Goal: Task Accomplishment & Management: Manage account settings

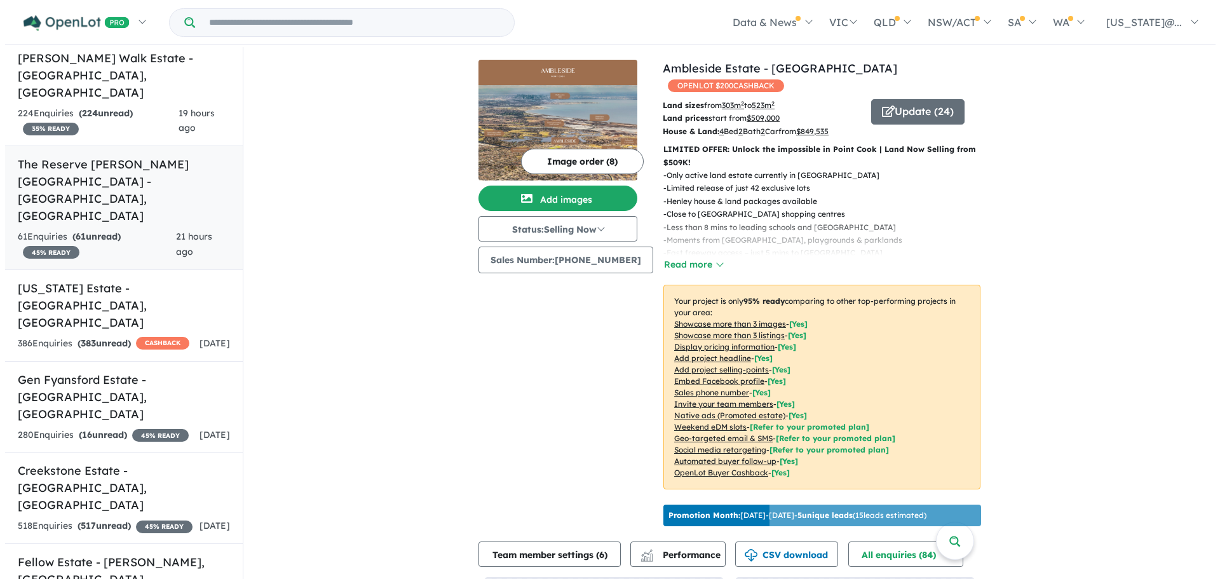
scroll to position [508, 0]
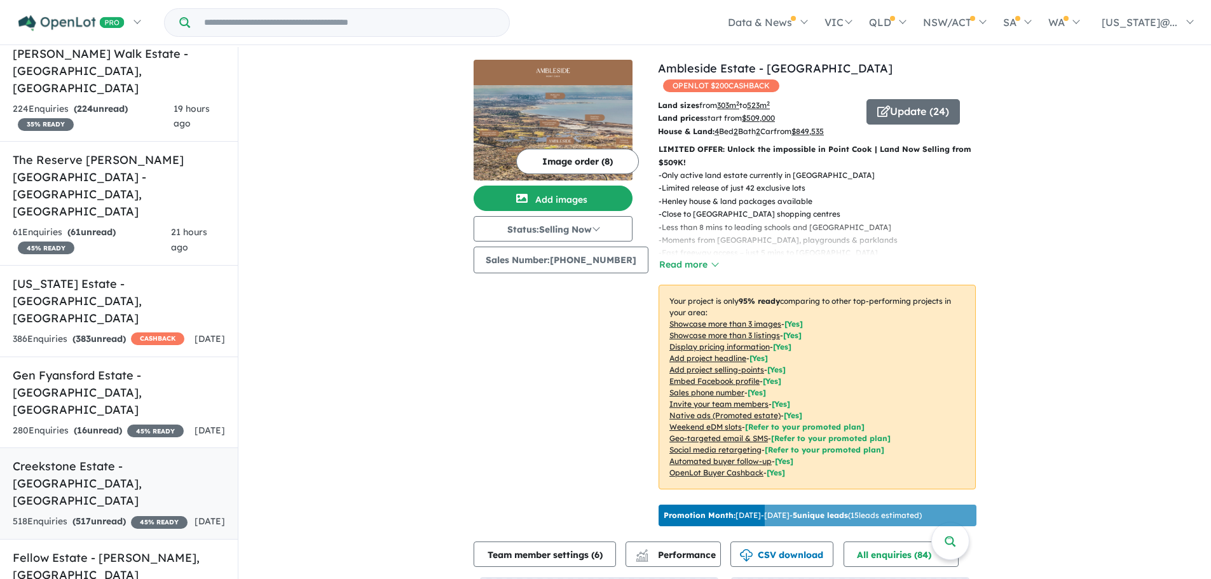
click at [144, 514] on div "518 Enquir ies ( 517 unread) 45 % READY" at bounding box center [100, 521] width 175 height 15
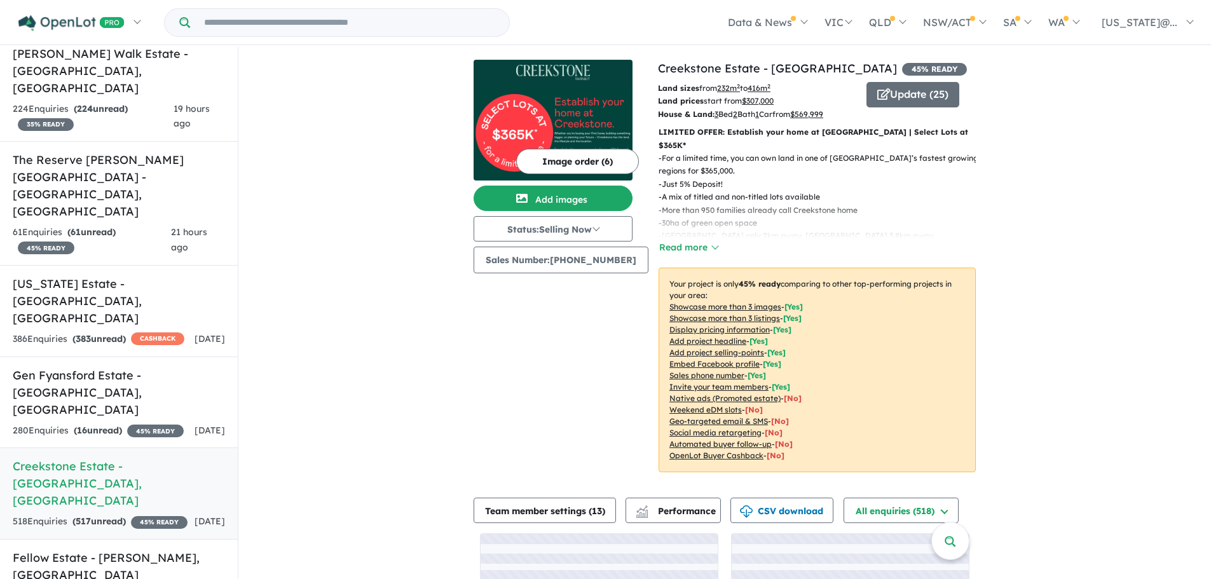
click at [693, 313] on u "Showcase more than 3 listings" at bounding box center [724, 318] width 111 height 10
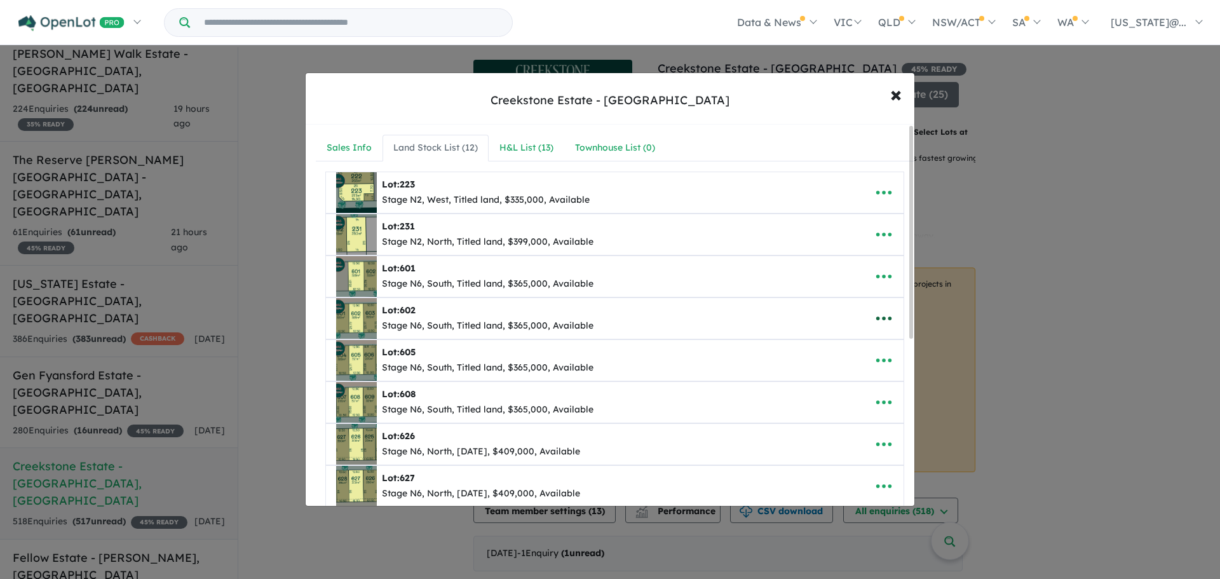
click at [880, 317] on icon "button" at bounding box center [884, 318] width 19 height 19
click at [845, 382] on link "Remove" at bounding box center [856, 378] width 94 height 29
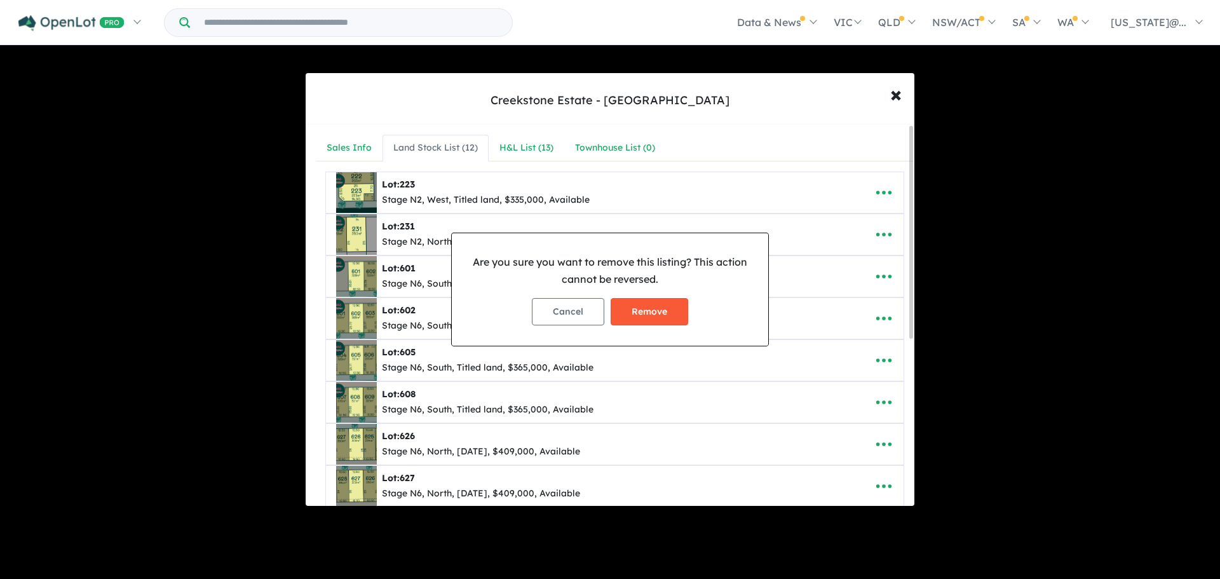
click at [667, 319] on button "Remove" at bounding box center [650, 311] width 78 height 27
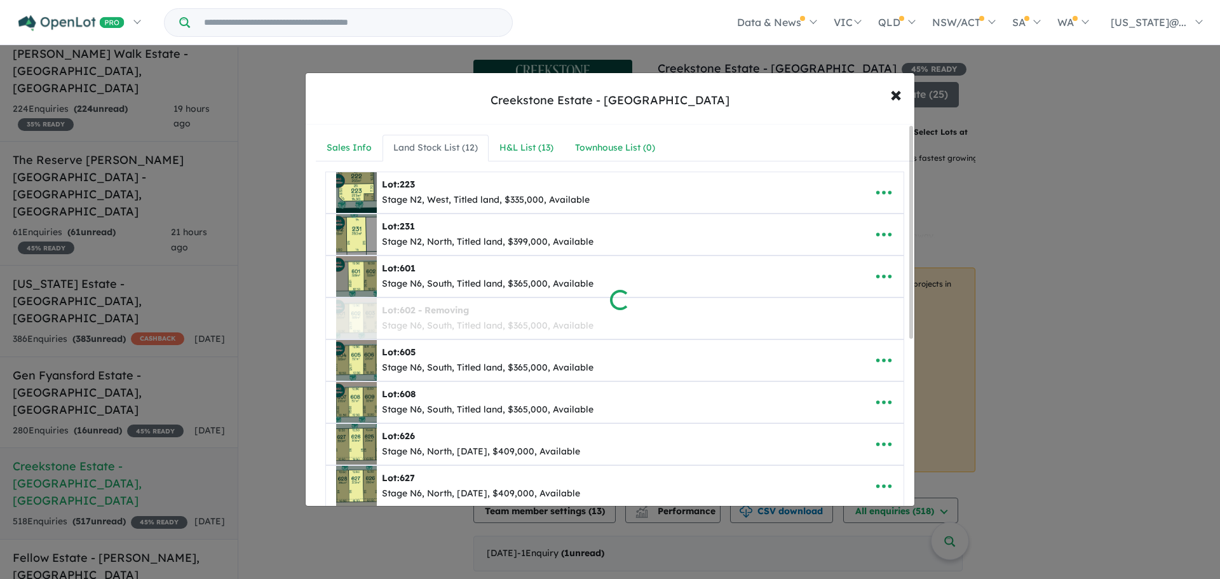
click at [880, 358] on div at bounding box center [610, 289] width 1220 height 579
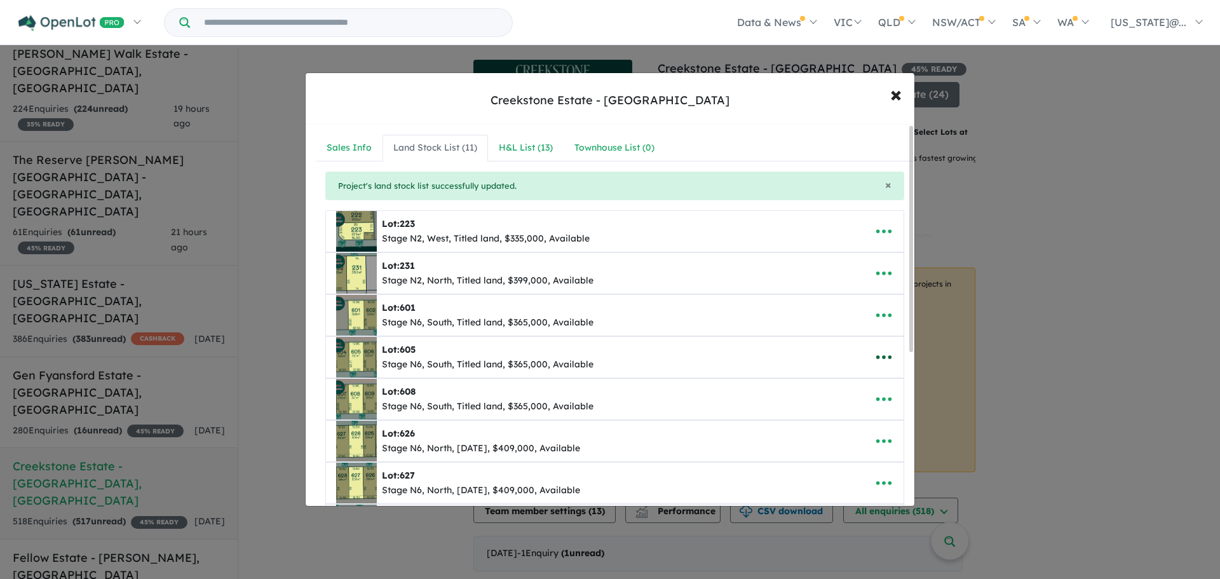
click at [890, 354] on button "button" at bounding box center [883, 357] width 39 height 29
click at [852, 415] on link "Remove" at bounding box center [856, 417] width 94 height 29
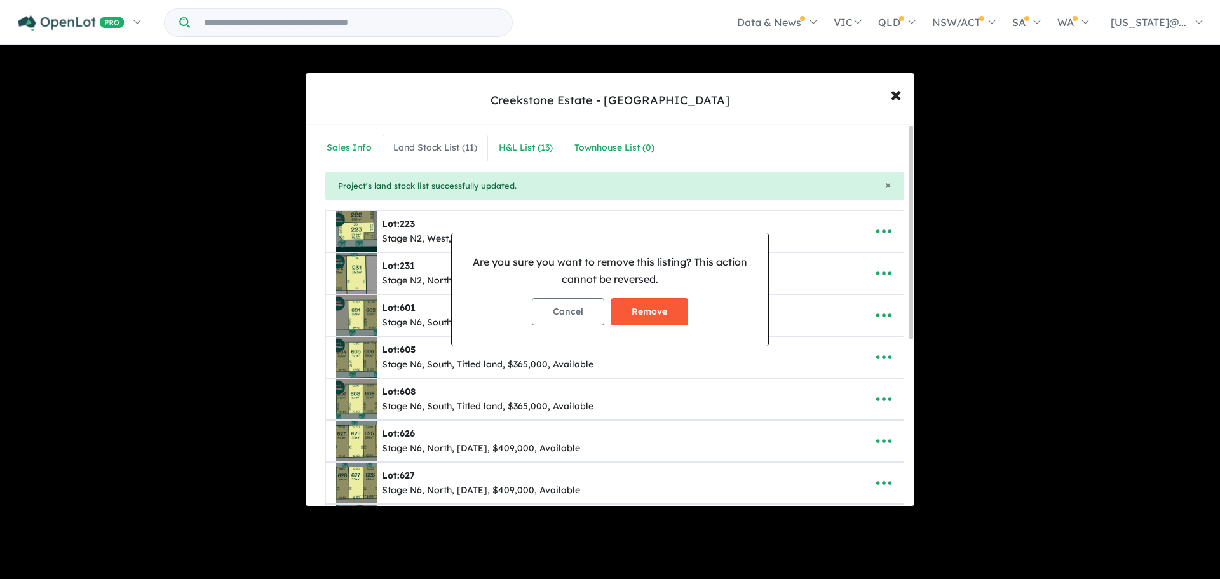
click at [643, 312] on button "Remove" at bounding box center [650, 311] width 78 height 27
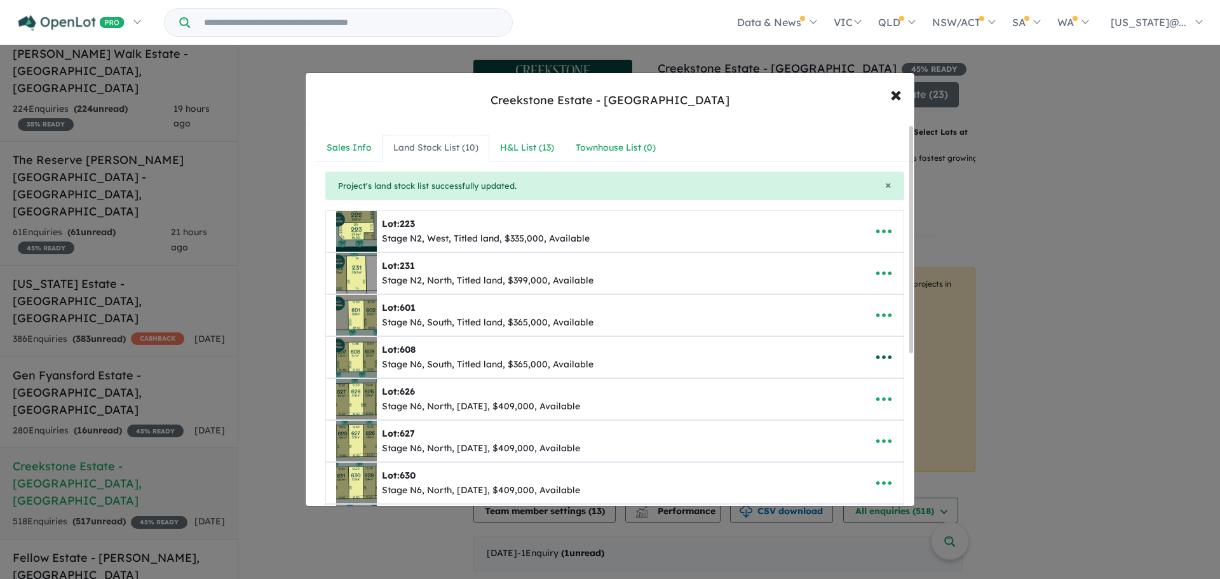
click at [884, 352] on icon "button" at bounding box center [884, 357] width 19 height 19
click at [842, 416] on link "Remove" at bounding box center [856, 417] width 94 height 29
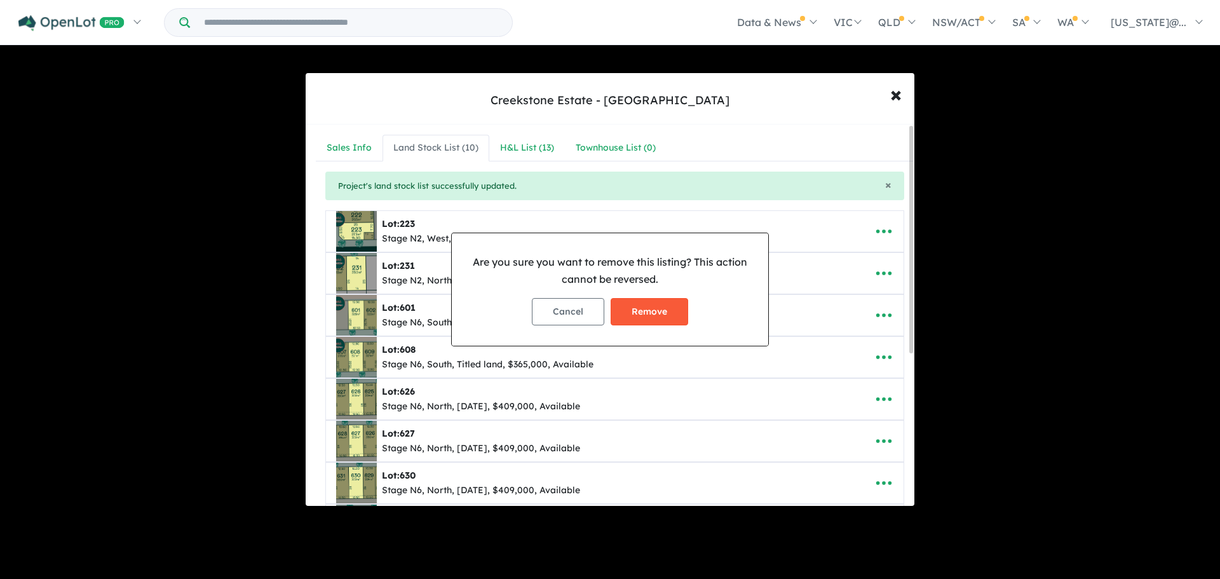
click at [646, 306] on button "Remove" at bounding box center [650, 311] width 78 height 27
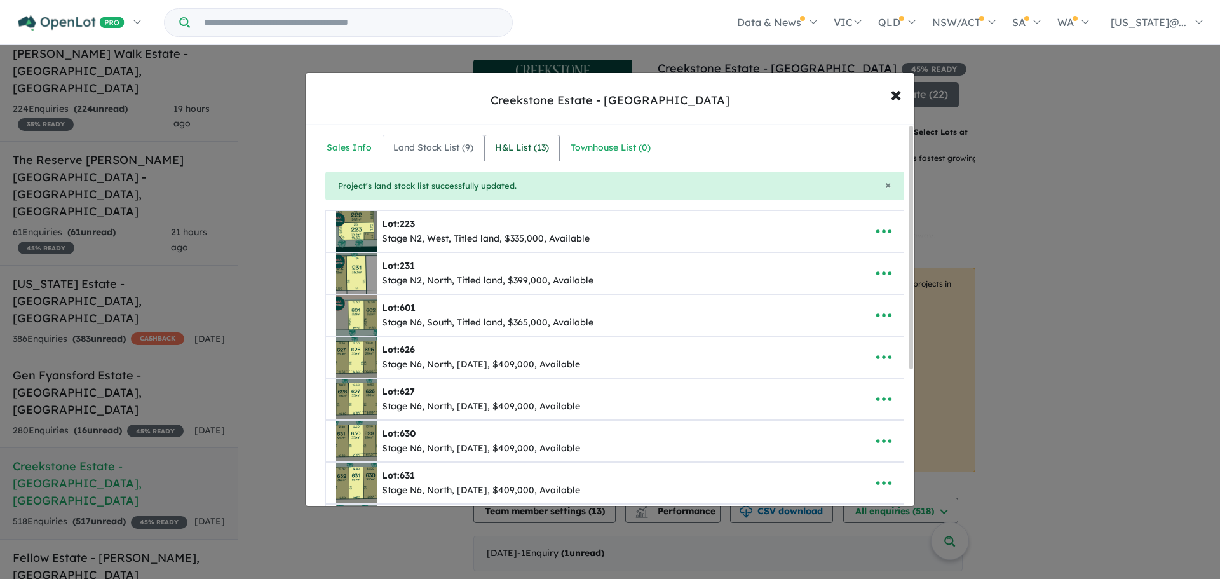
click at [511, 151] on div "H&L List ( 13 )" at bounding box center [522, 147] width 54 height 15
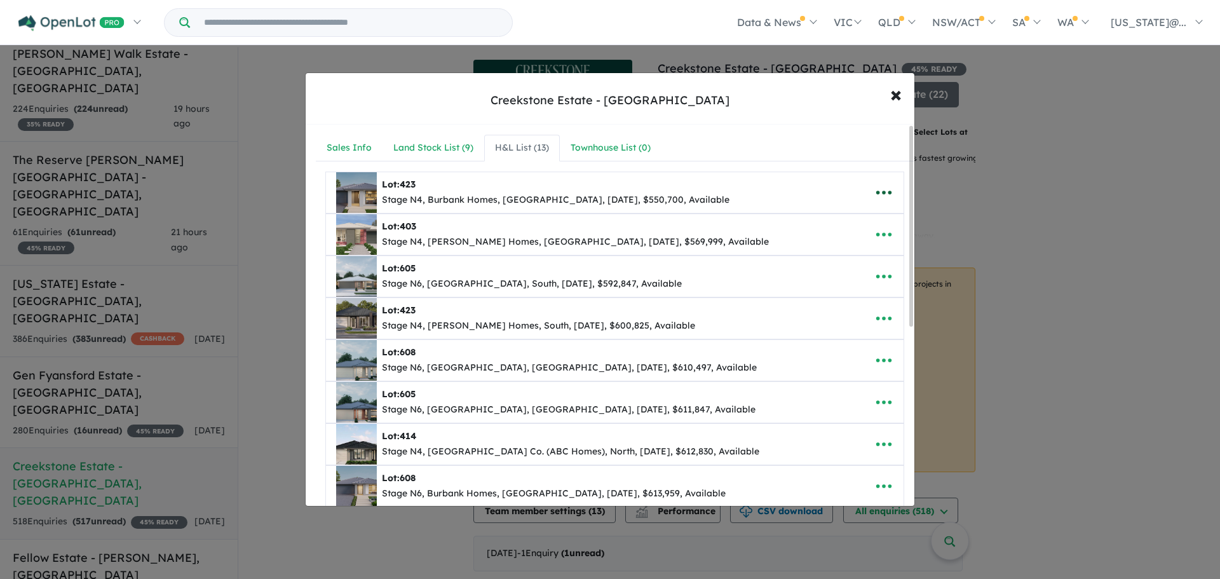
click at [875, 192] on icon "button" at bounding box center [884, 192] width 19 height 19
click at [848, 254] on link "Remove" at bounding box center [856, 252] width 94 height 29
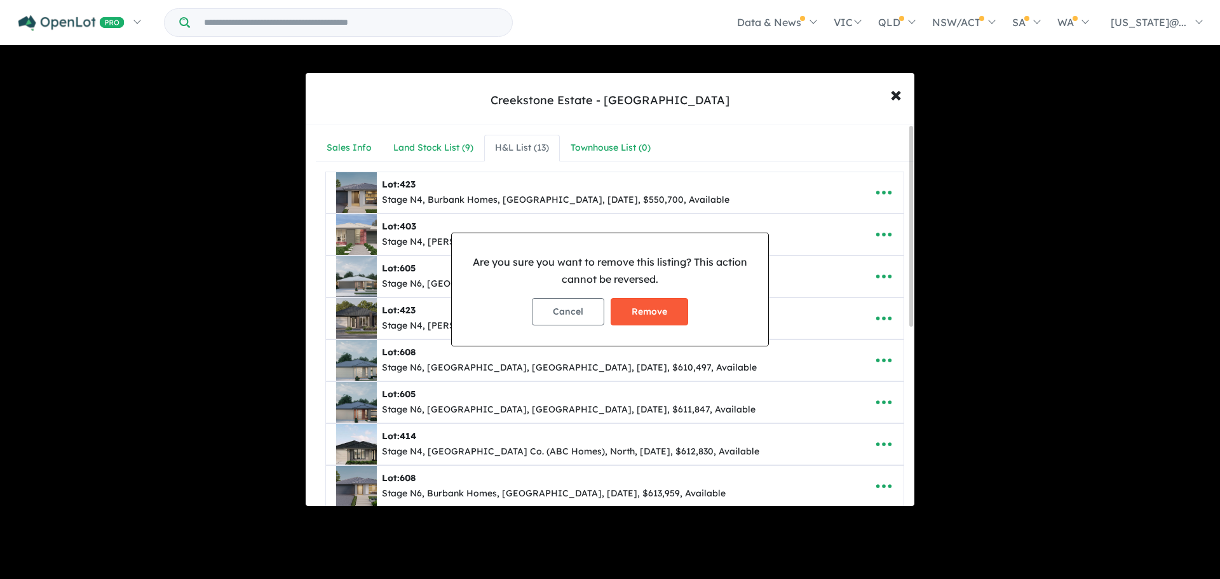
click at [647, 311] on button "Remove" at bounding box center [650, 311] width 78 height 27
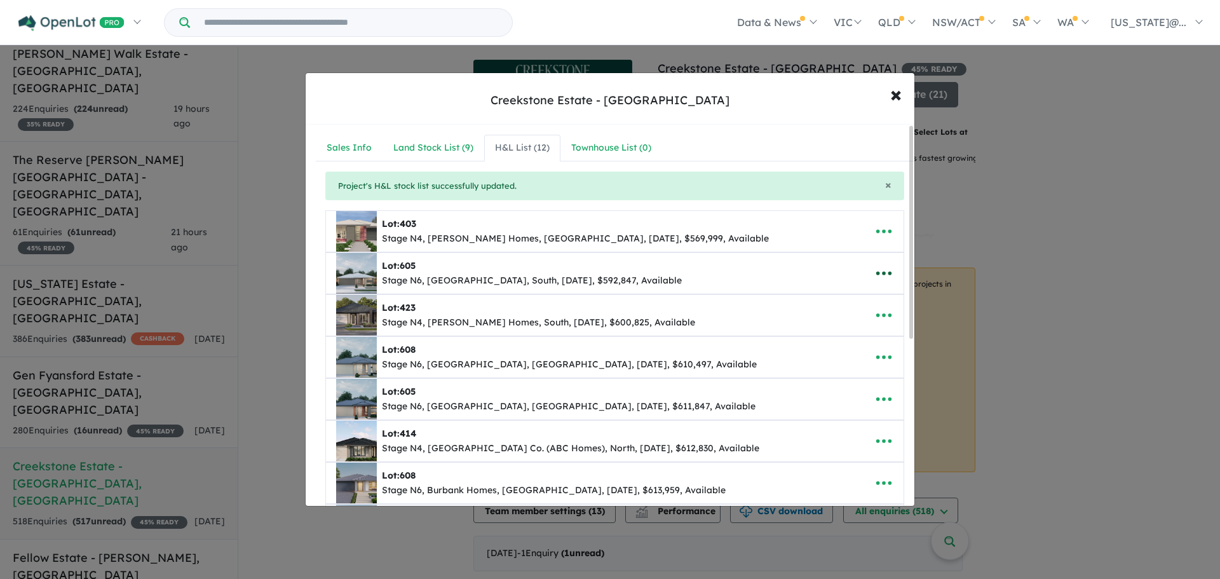
click at [878, 278] on icon "button" at bounding box center [884, 273] width 19 height 19
click at [854, 336] on link "Remove" at bounding box center [856, 333] width 94 height 29
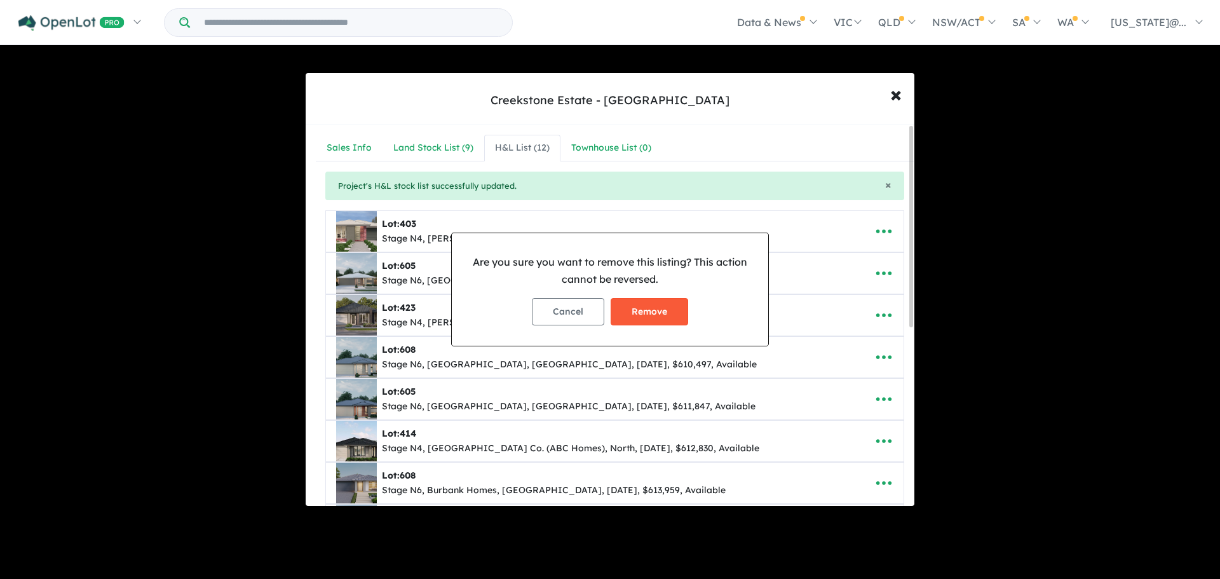
click at [667, 308] on button "Remove" at bounding box center [650, 311] width 78 height 27
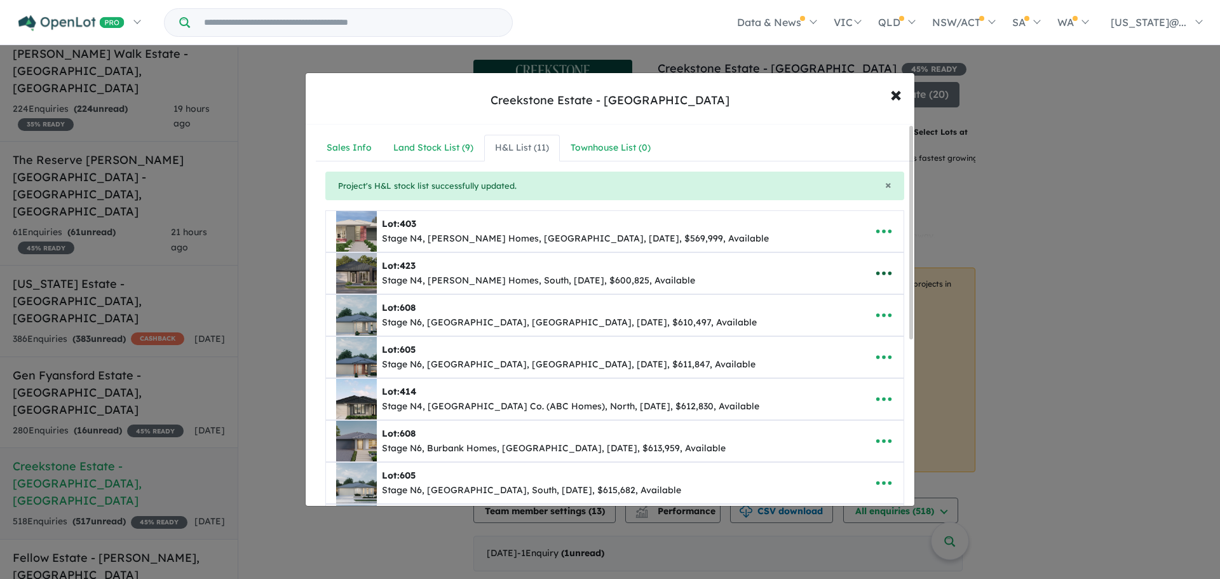
click at [882, 270] on icon "button" at bounding box center [884, 273] width 19 height 19
click at [841, 338] on link "Remove" at bounding box center [856, 333] width 94 height 29
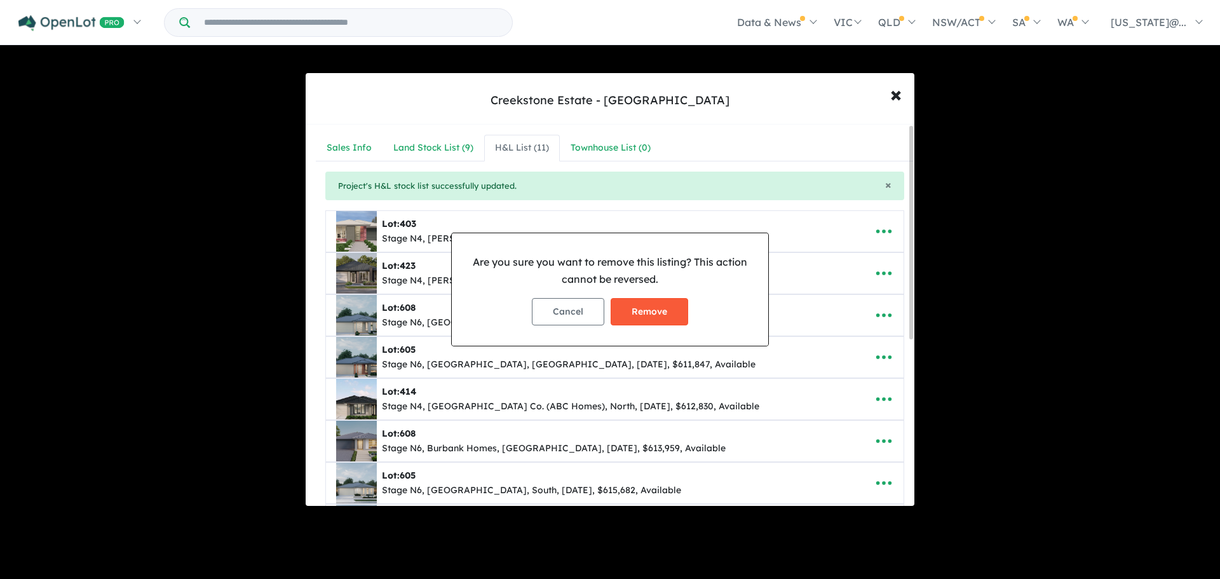
click at [664, 303] on button "Remove" at bounding box center [650, 311] width 78 height 27
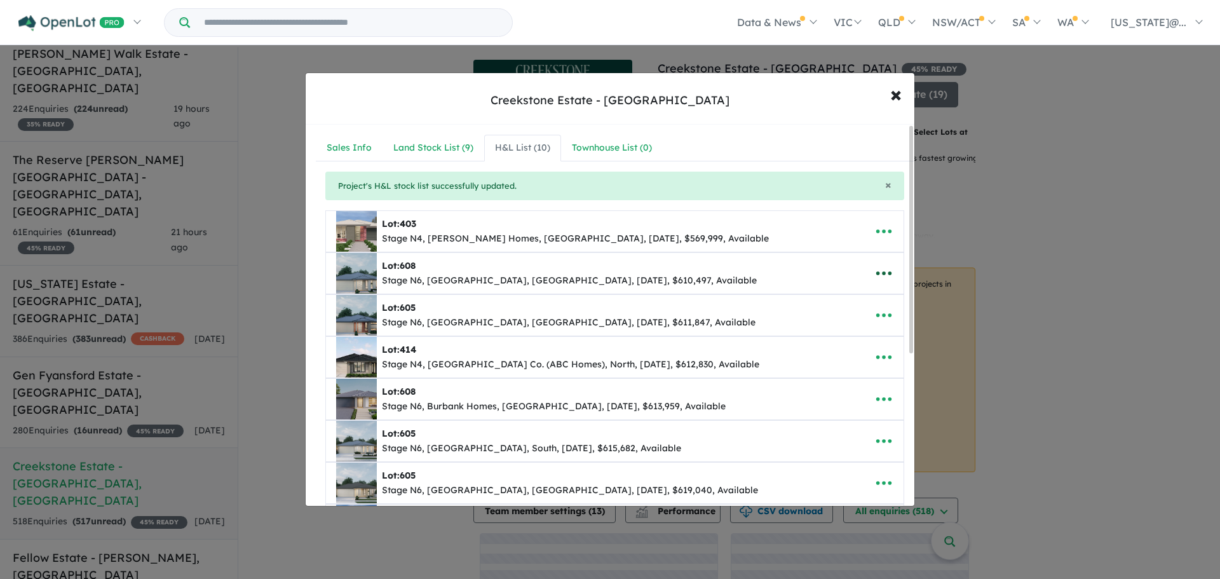
click at [875, 271] on icon "button" at bounding box center [884, 273] width 19 height 19
click at [829, 331] on link "Remove" at bounding box center [856, 333] width 94 height 29
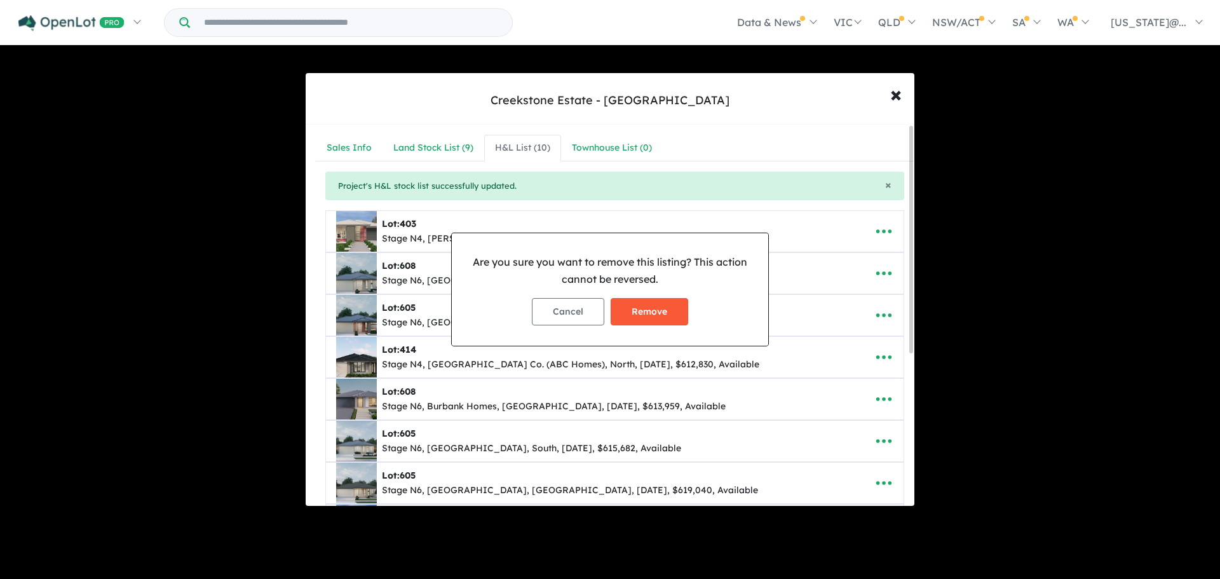
click at [643, 301] on button "Remove" at bounding box center [650, 311] width 78 height 27
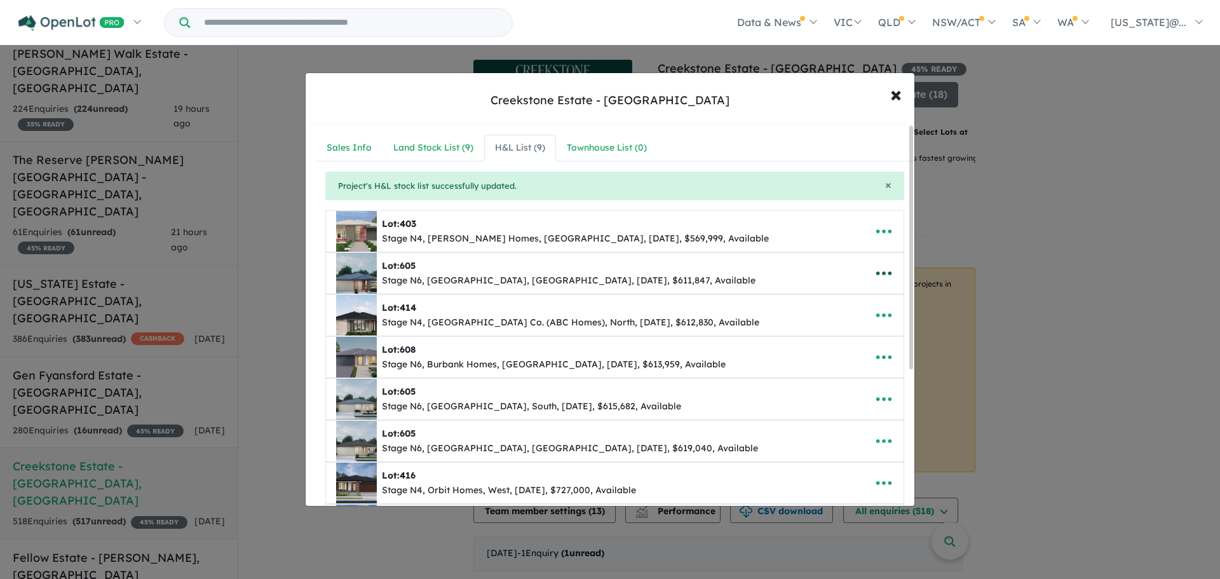
click at [887, 278] on icon "button" at bounding box center [884, 273] width 19 height 19
click at [848, 334] on link "Remove" at bounding box center [856, 333] width 94 height 29
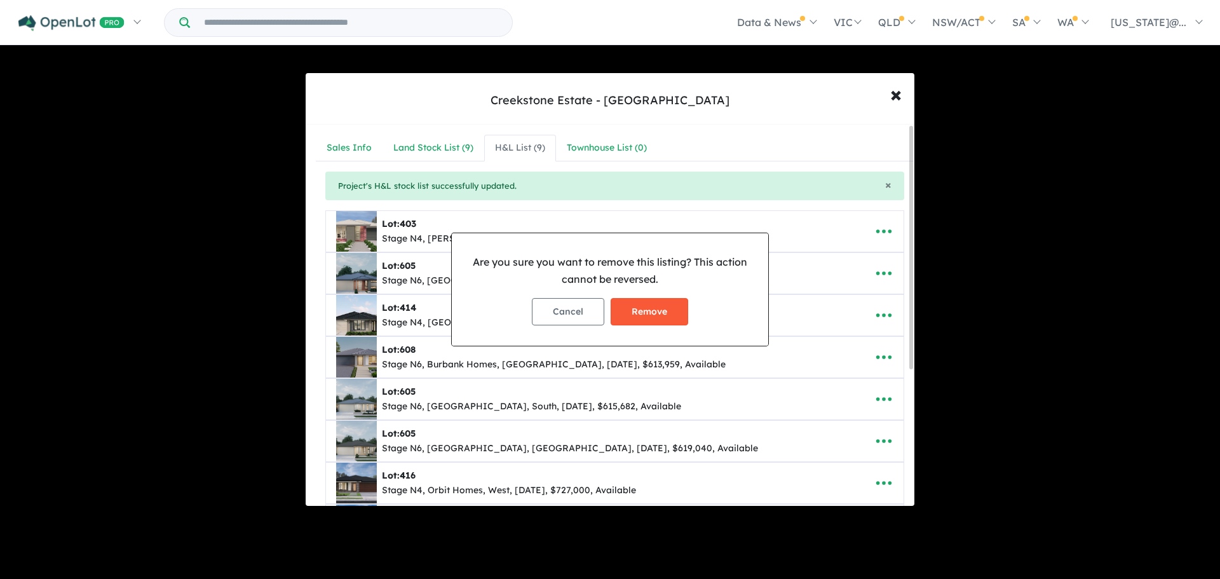
click at [665, 304] on button "Remove" at bounding box center [650, 311] width 78 height 27
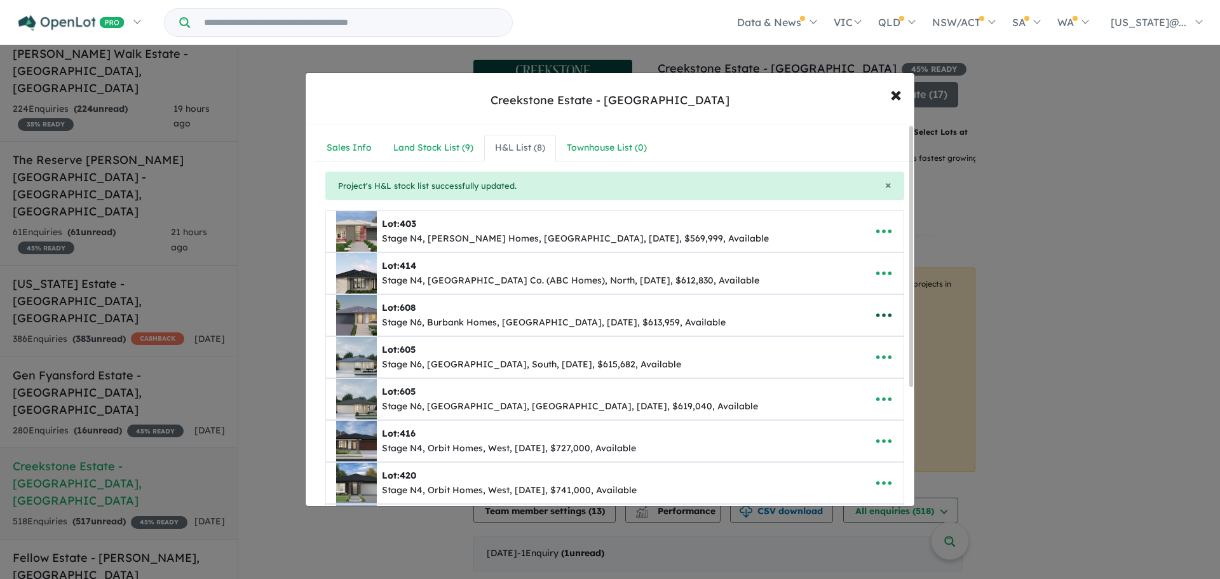
click at [882, 318] on icon "button" at bounding box center [884, 315] width 19 height 19
click at [855, 371] on link "Remove" at bounding box center [856, 375] width 94 height 29
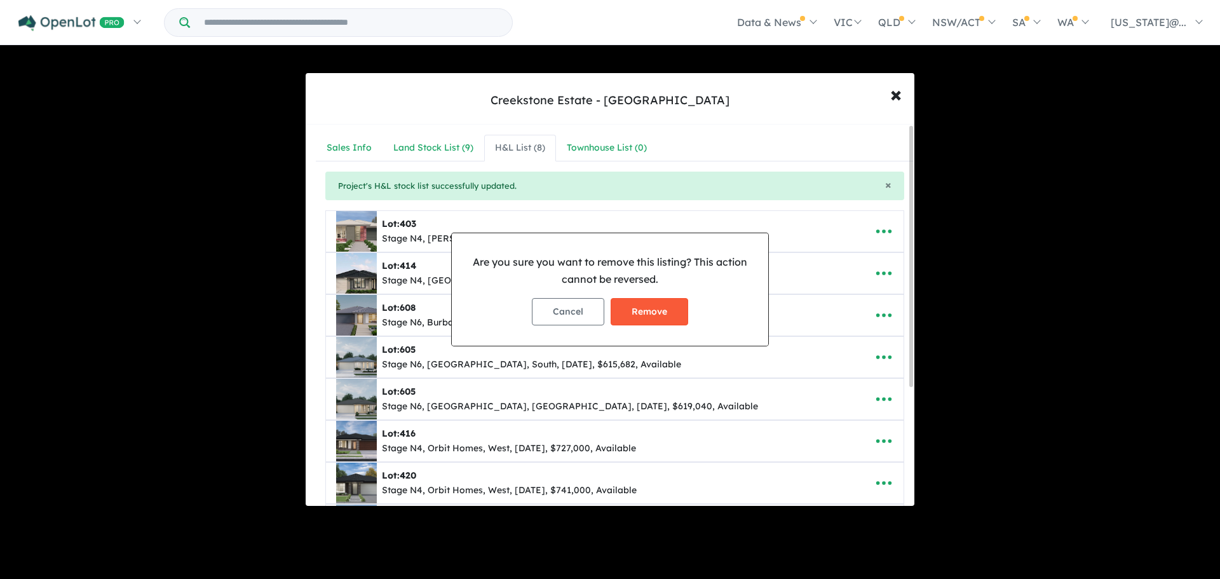
click at [637, 306] on button "Remove" at bounding box center [650, 311] width 78 height 27
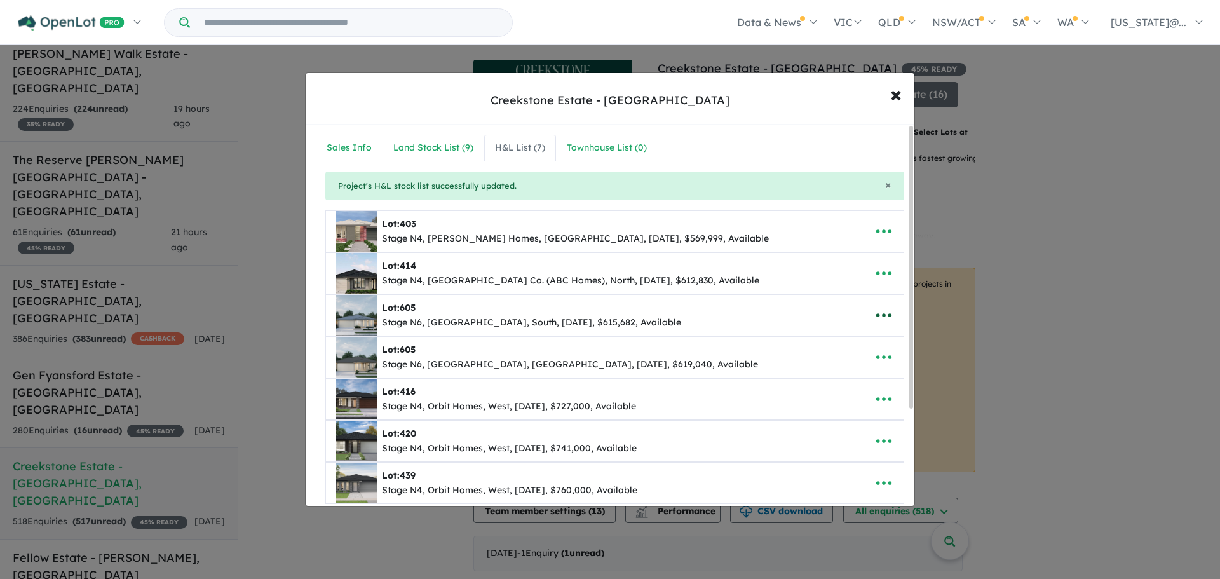
click at [882, 314] on icon "button" at bounding box center [884, 315] width 19 height 19
click at [854, 373] on link "Remove" at bounding box center [856, 375] width 94 height 29
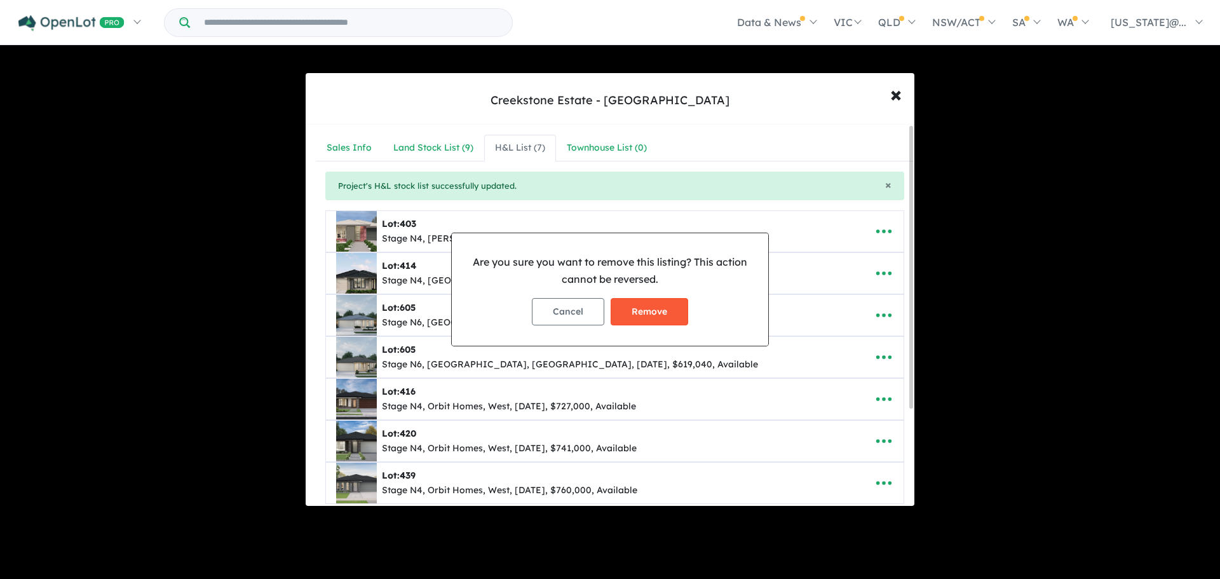
click at [636, 319] on button "Remove" at bounding box center [650, 311] width 78 height 27
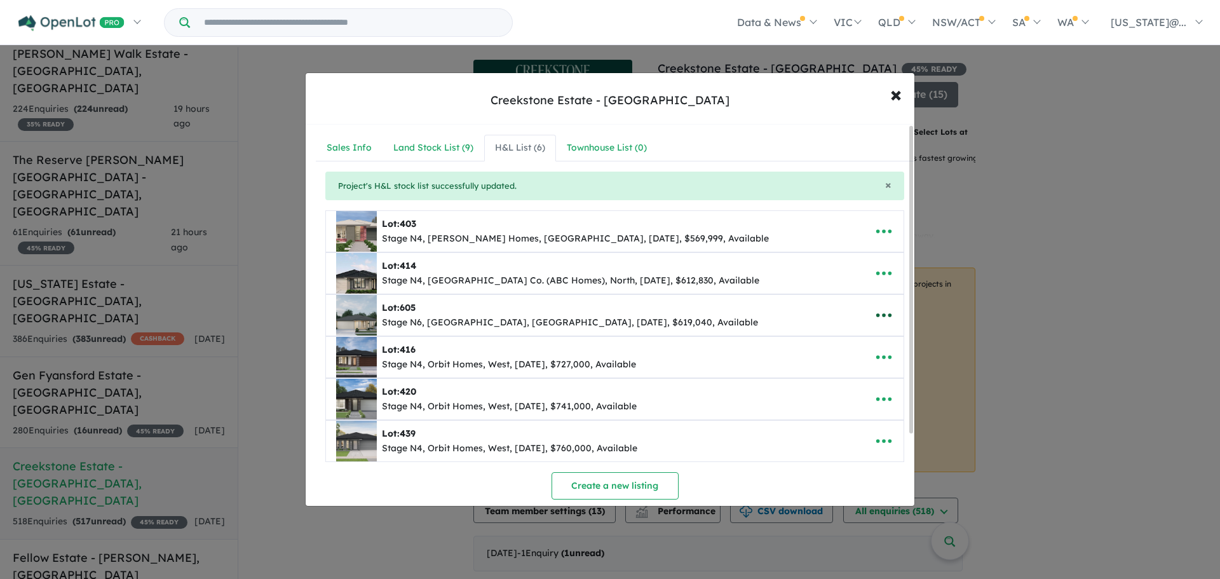
click at [876, 321] on icon "button" at bounding box center [884, 315] width 19 height 19
click at [865, 377] on link "Remove" at bounding box center [856, 375] width 94 height 29
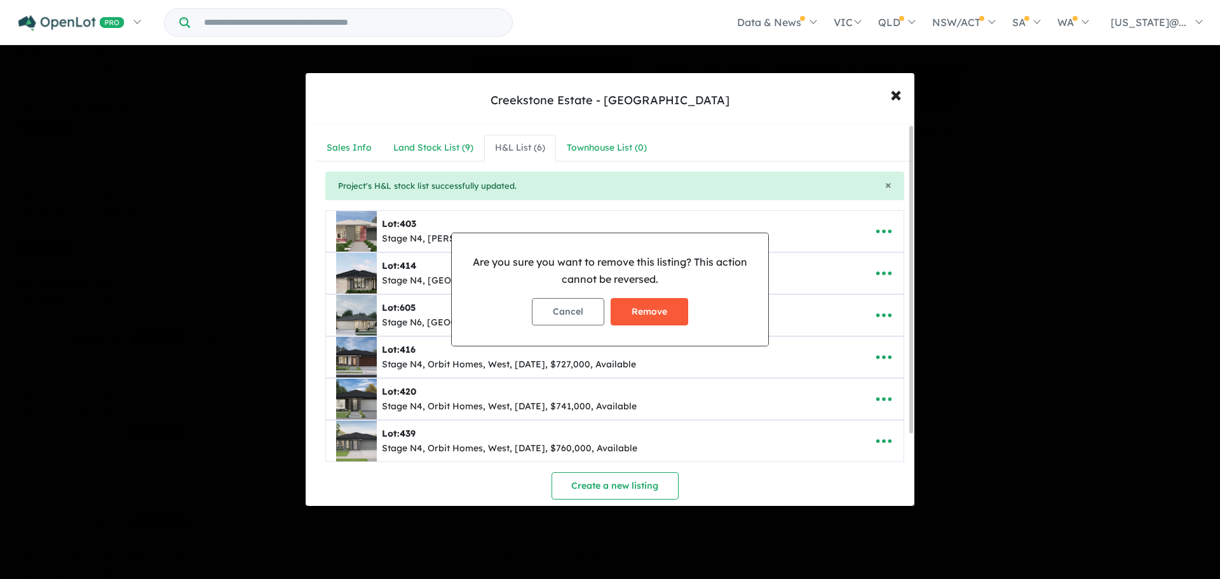
click at [641, 310] on button "Remove" at bounding box center [650, 311] width 78 height 27
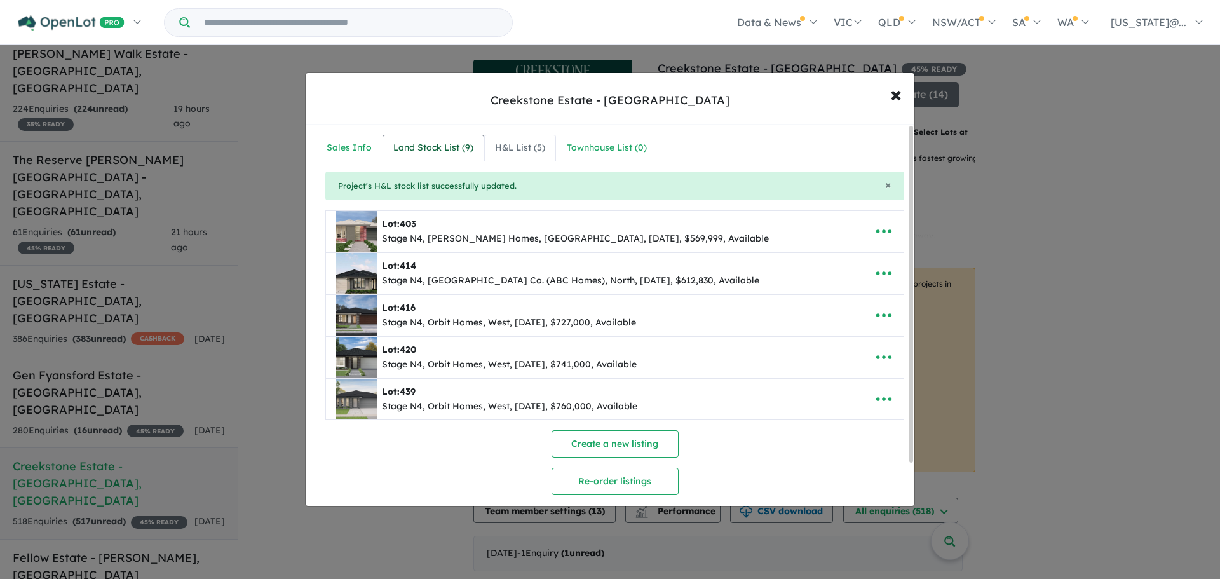
click at [441, 157] on link "Land Stock List ( 9 )" at bounding box center [434, 148] width 102 height 27
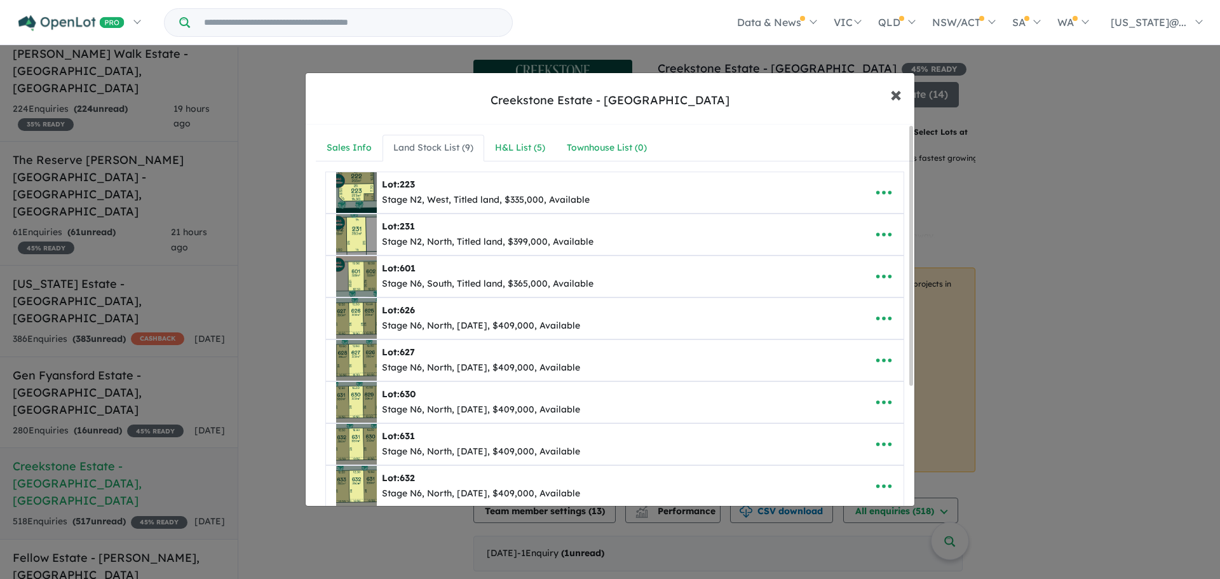
click at [891, 100] on span "×" at bounding box center [895, 93] width 11 height 27
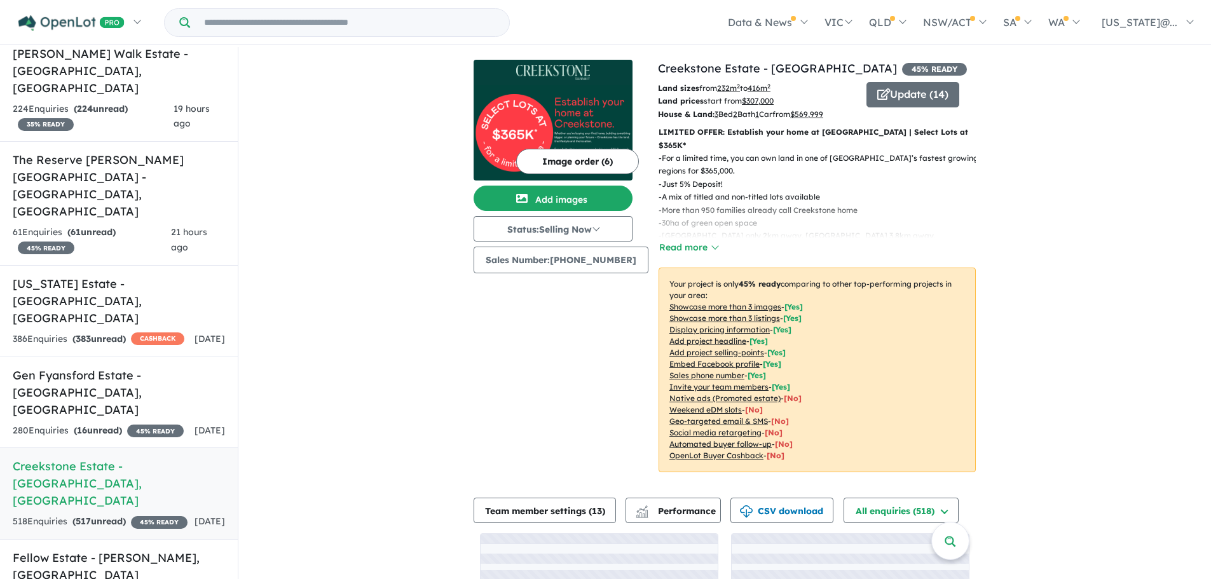
click at [1177, 203] on div "View 14 projects in your account [GEOGRAPHIC_DATA] - [GEOGRAPHIC_DATA] 45 % REA…" at bounding box center [724, 368] width 972 height 643
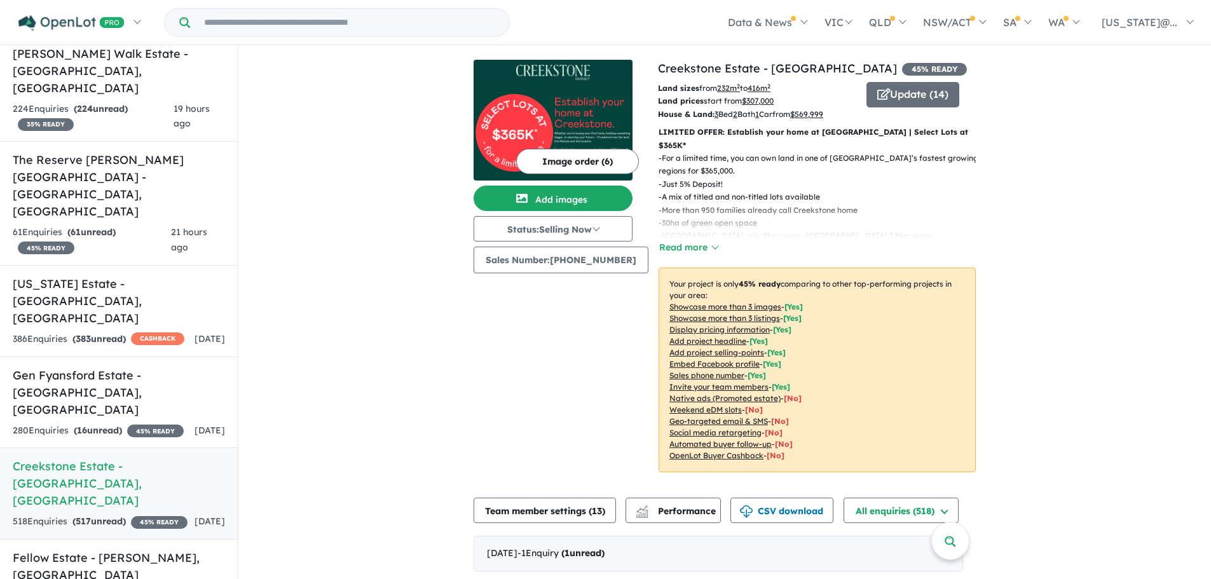
click at [567, 81] on figure at bounding box center [552, 72] width 159 height 25
click at [220, 458] on h5 "Creekstone Estate - [GEOGRAPHIC_DATA] , [GEOGRAPHIC_DATA]" at bounding box center [119, 483] width 212 height 51
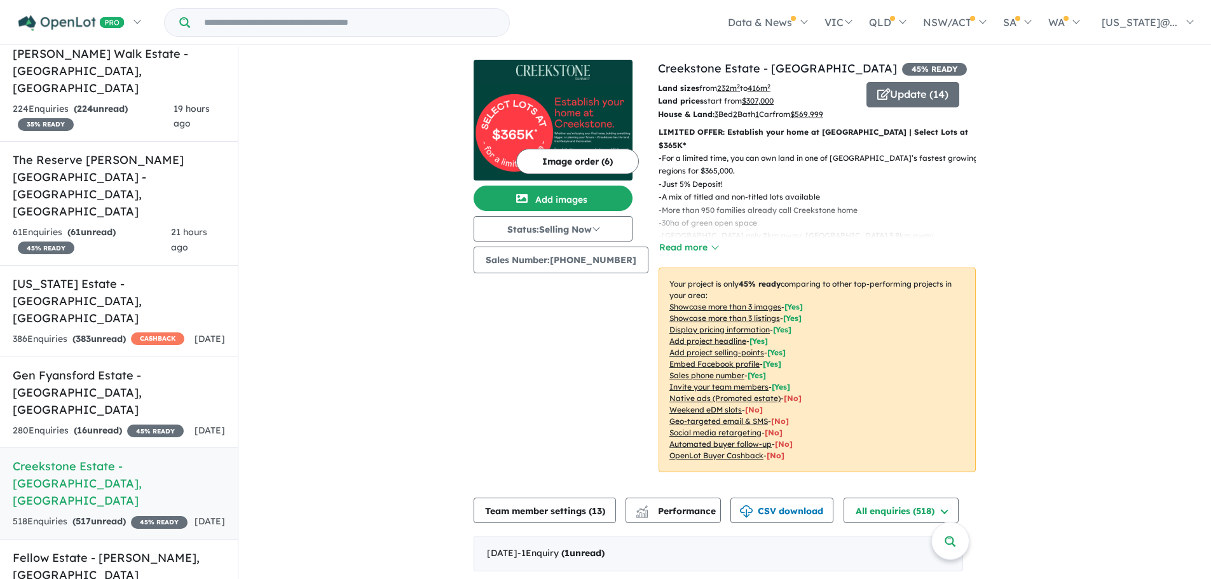
click at [904, 95] on button "Update ( 14 )" at bounding box center [912, 94] width 93 height 25
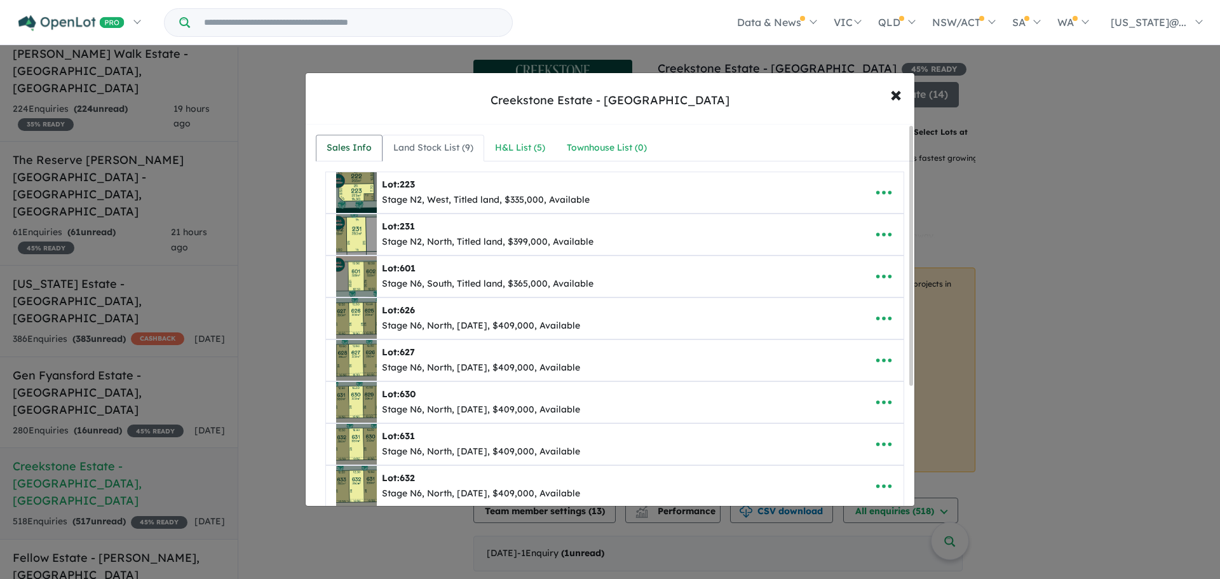
click at [363, 147] on div "Sales Info" at bounding box center [349, 147] width 45 height 15
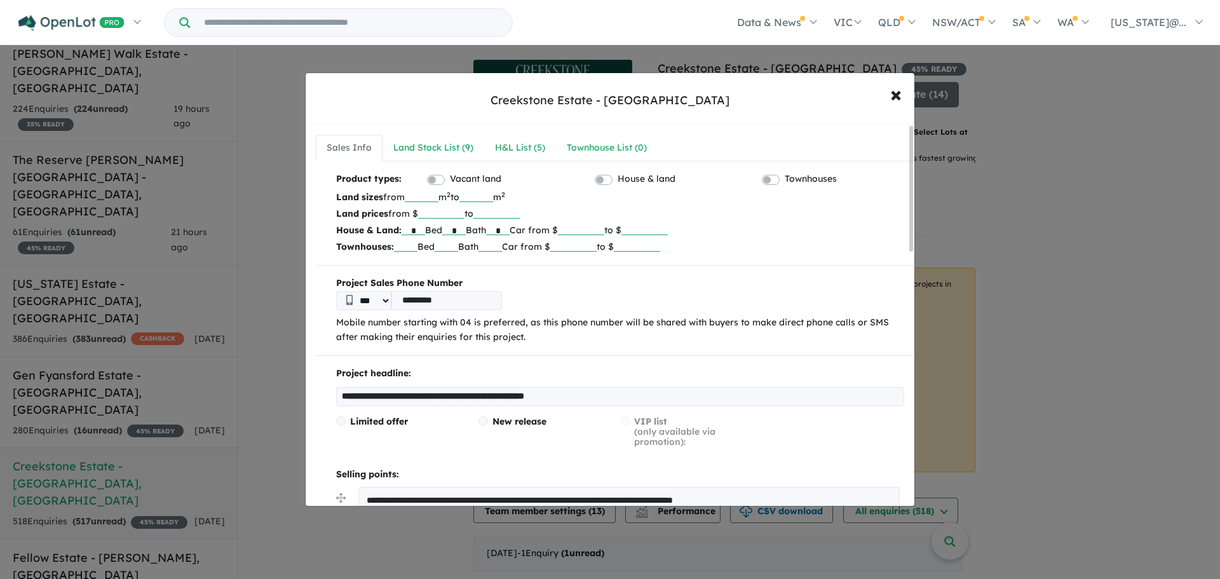
click at [1099, 156] on div "**********" at bounding box center [610, 289] width 1220 height 579
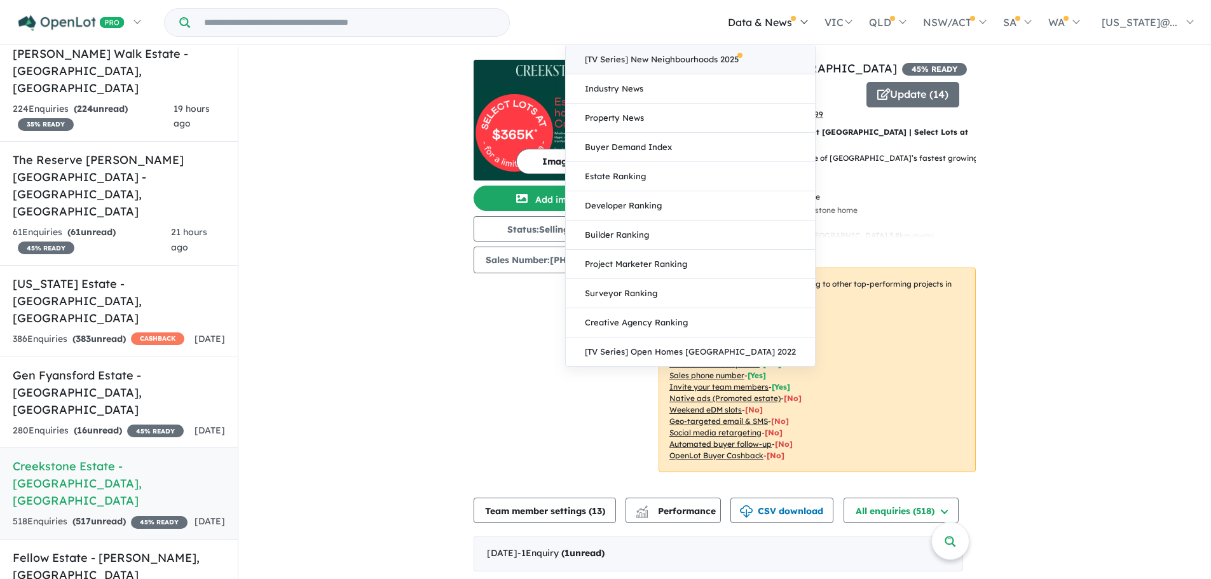
click at [752, 56] on link "[TV Series] New Neighbourhoods 2025" at bounding box center [690, 59] width 249 height 29
